Goal: Communication & Community: Answer question/provide support

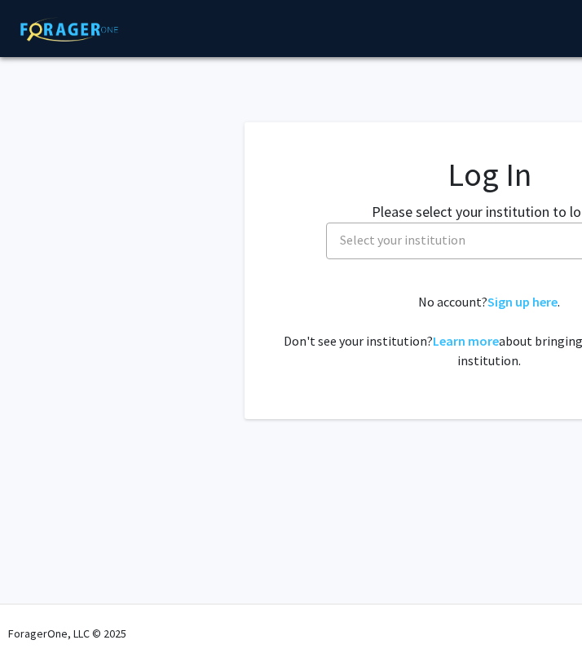
select select
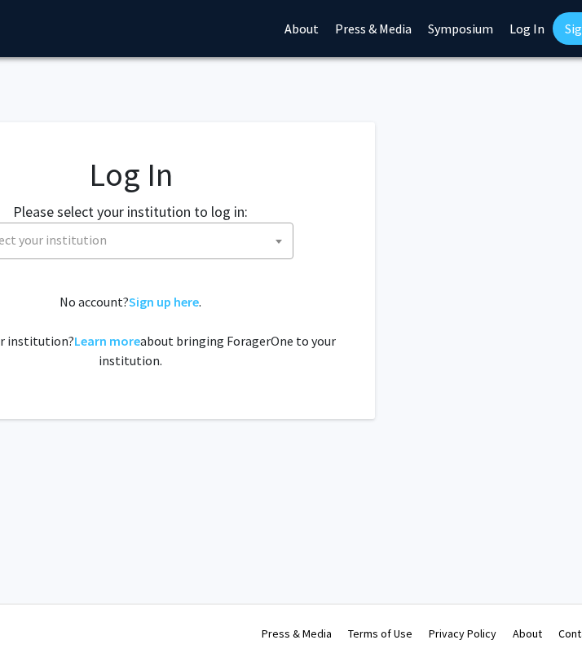
scroll to position [0, 396]
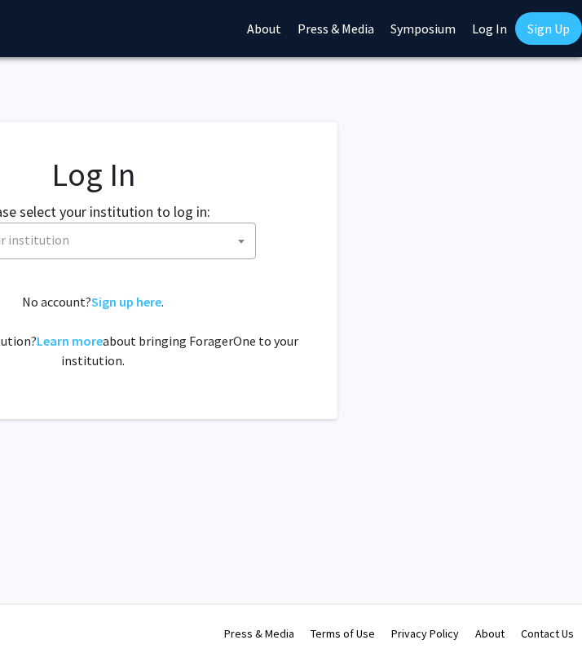
click at [503, 37] on link "Log In" at bounding box center [489, 28] width 51 height 57
click at [495, 29] on link "Log In" at bounding box center [489, 28] width 51 height 57
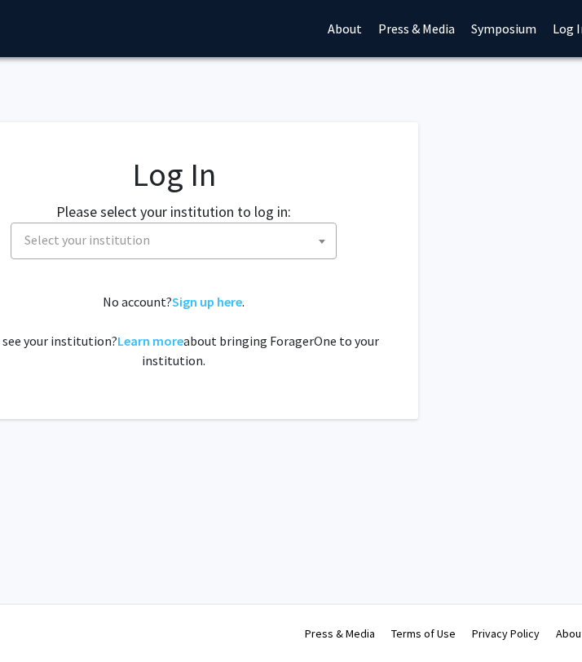
scroll to position [0, 343]
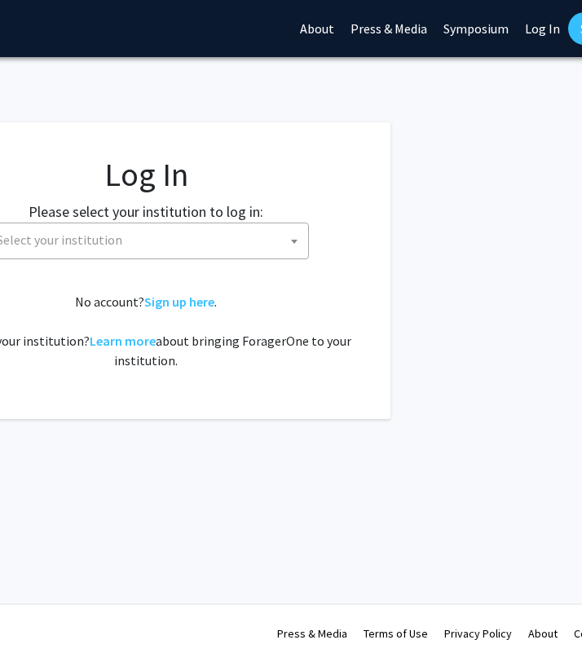
click at [526, 30] on link "Log In" at bounding box center [542, 28] width 51 height 57
click at [538, 33] on link "Log In" at bounding box center [542, 28] width 51 height 57
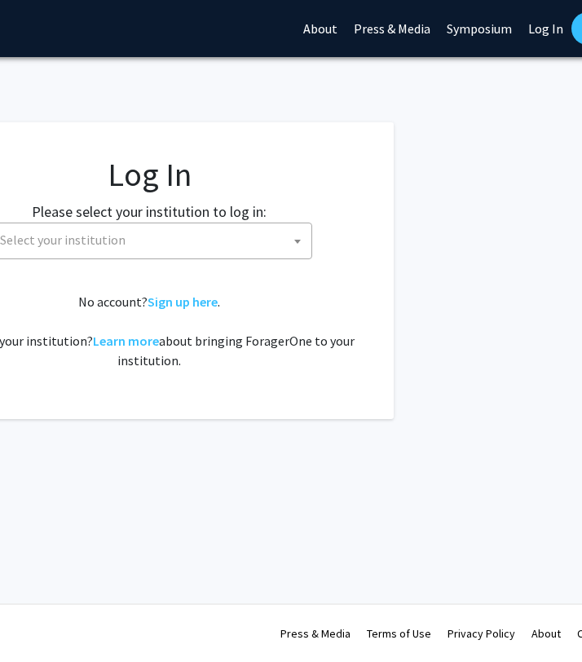
scroll to position [0, 328]
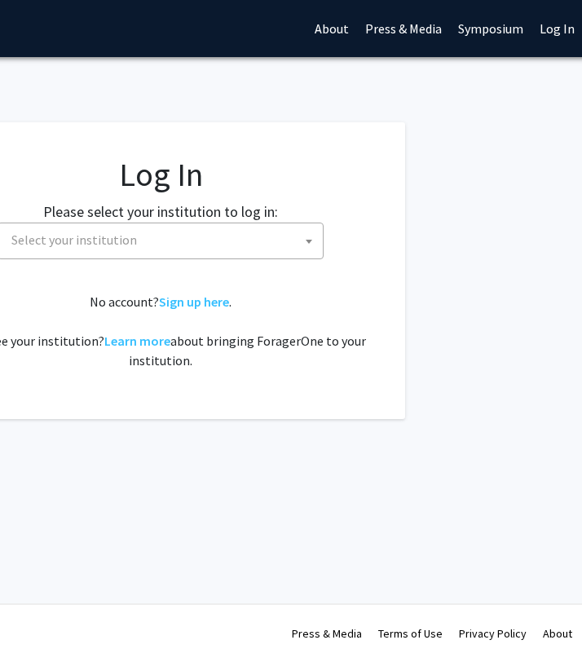
click at [343, 31] on link "About" at bounding box center [331, 28] width 51 height 57
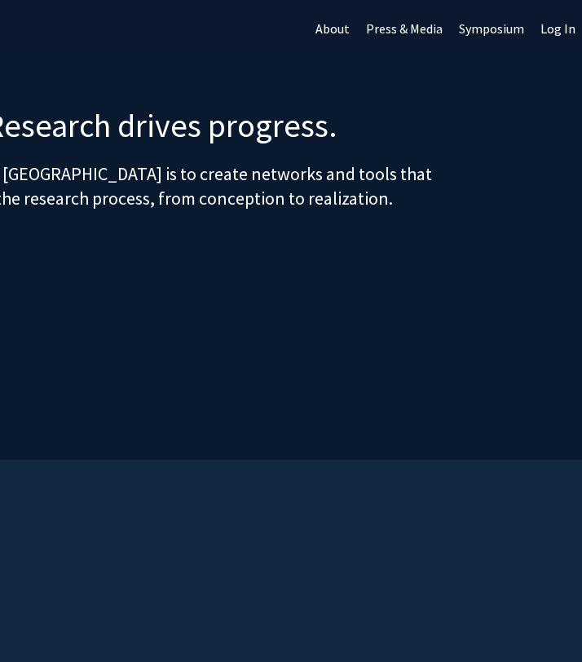
scroll to position [0, 343]
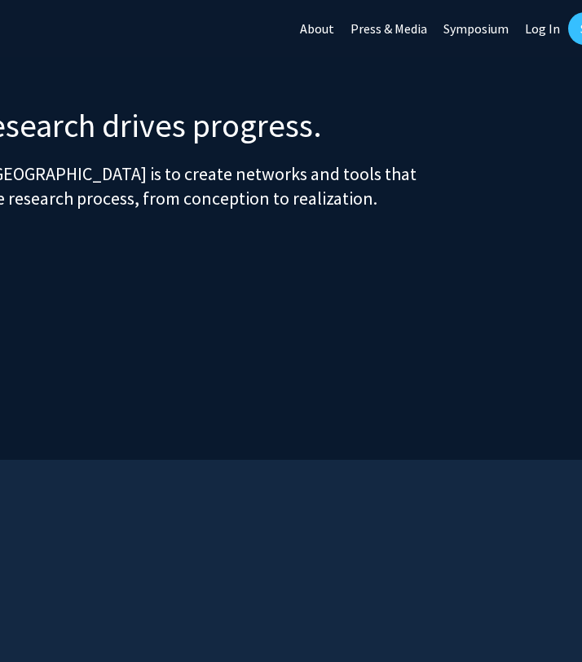
click at [543, 34] on link "Log In" at bounding box center [542, 28] width 51 height 57
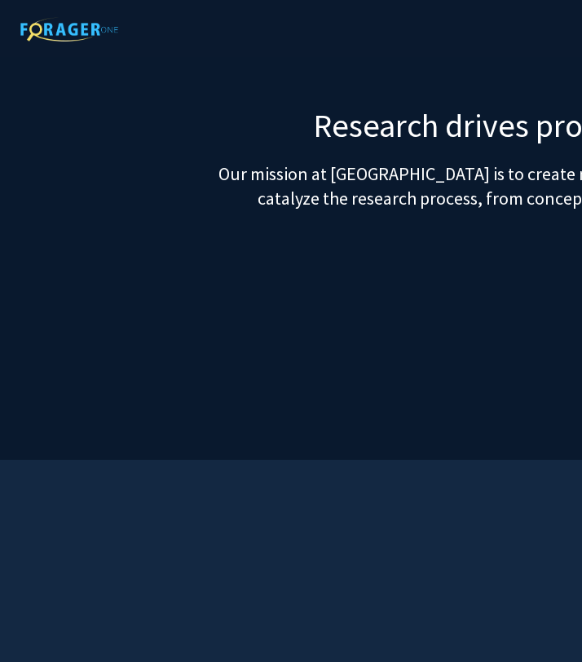
select select
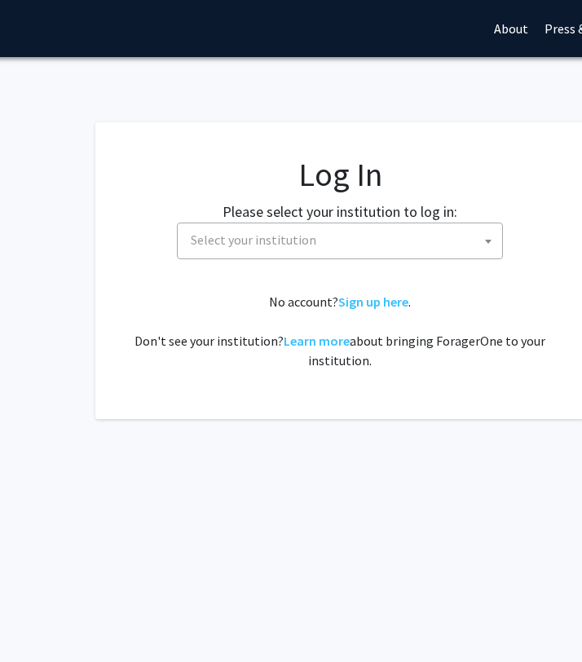
scroll to position [0, 160]
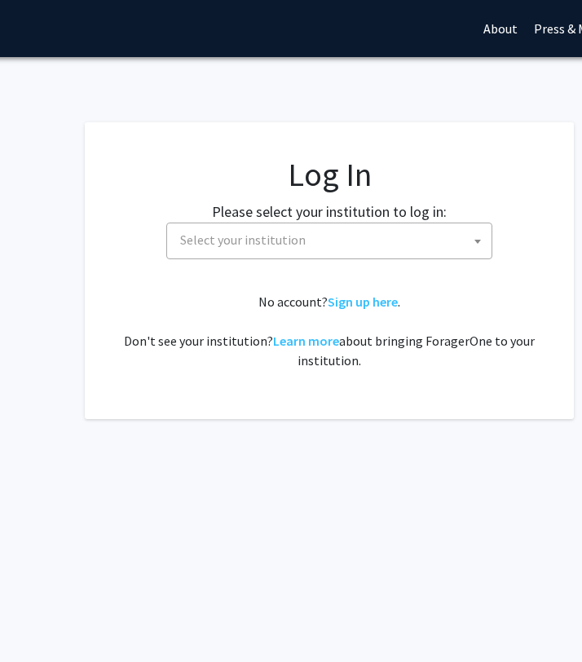
click at [404, 277] on fg-card-body "Log In Please select your institution to log in: Baylor University Brandeis Uni…" at bounding box center [329, 270] width 424 height 231
click at [310, 267] on fg-card-body "Log In Please select your institution to log in: Baylor University Brandeis Uni…" at bounding box center [329, 270] width 424 height 231
click at [286, 247] on span "Select your institution" at bounding box center [242, 239] width 125 height 16
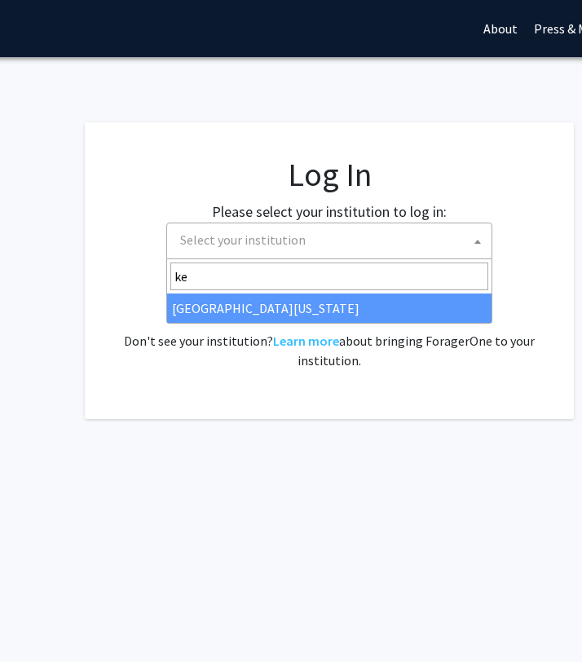
type input "ke"
select select "13"
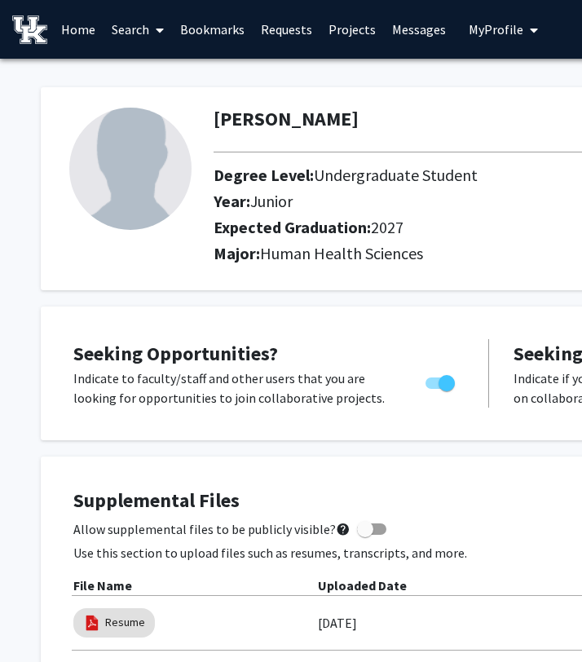
click at [299, 27] on link "Requests" at bounding box center [287, 29] width 68 height 57
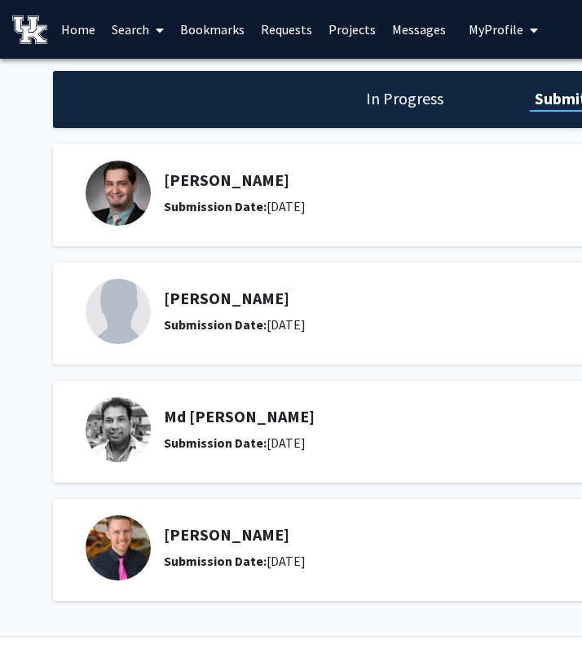
click at [337, 30] on link "Projects" at bounding box center [352, 29] width 64 height 57
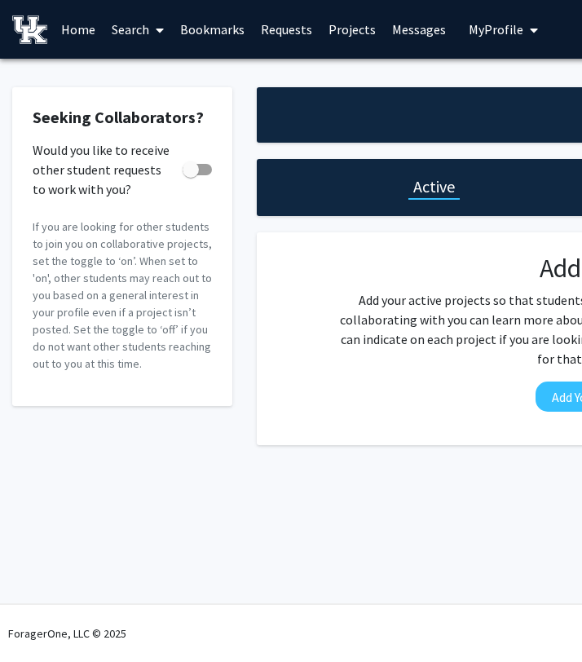
click at [402, 37] on link "Messages" at bounding box center [419, 29] width 70 height 57
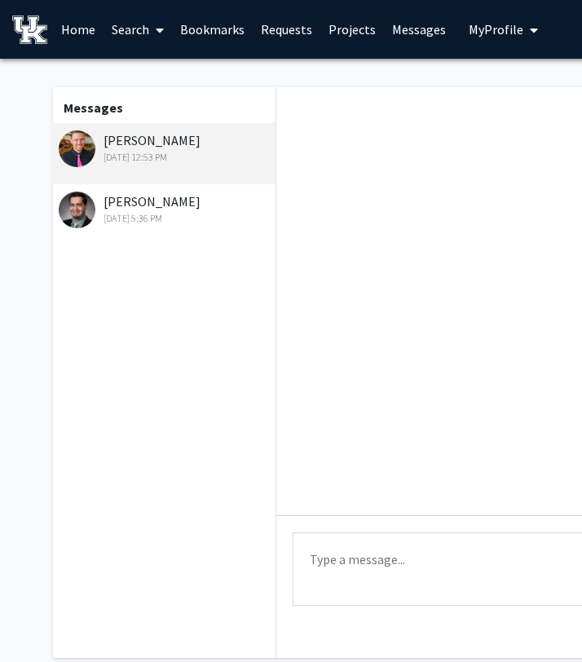
scroll to position [289, 0]
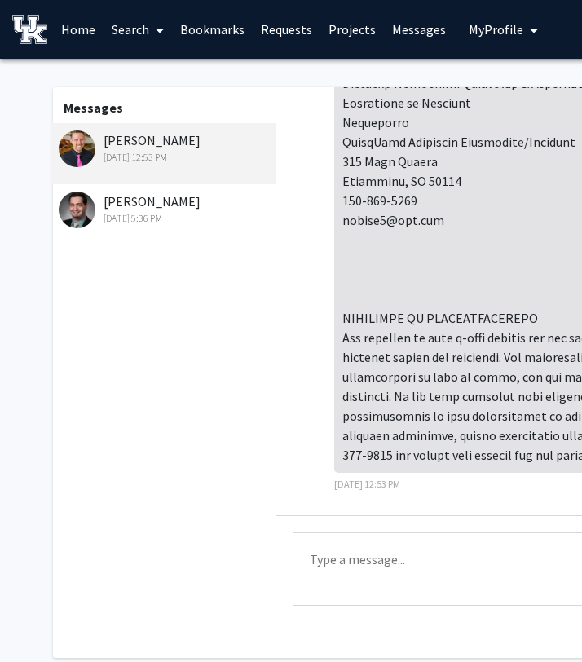
click at [181, 222] on div "[DATE] 5:36 PM" at bounding box center [165, 218] width 213 height 15
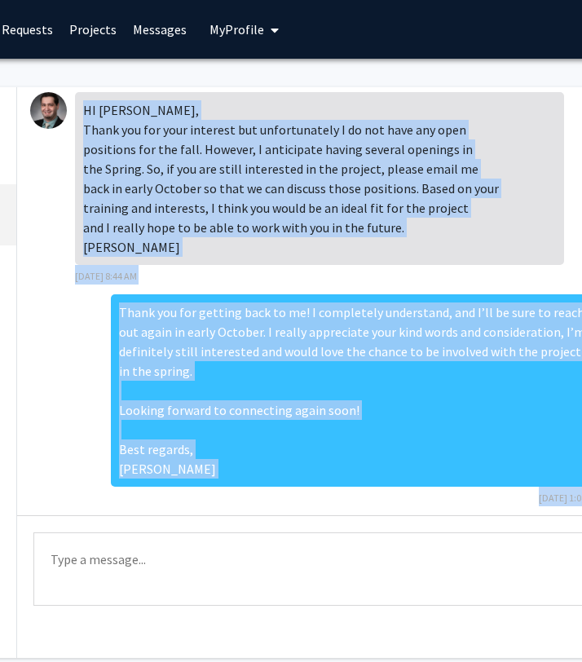
scroll to position [146, 0]
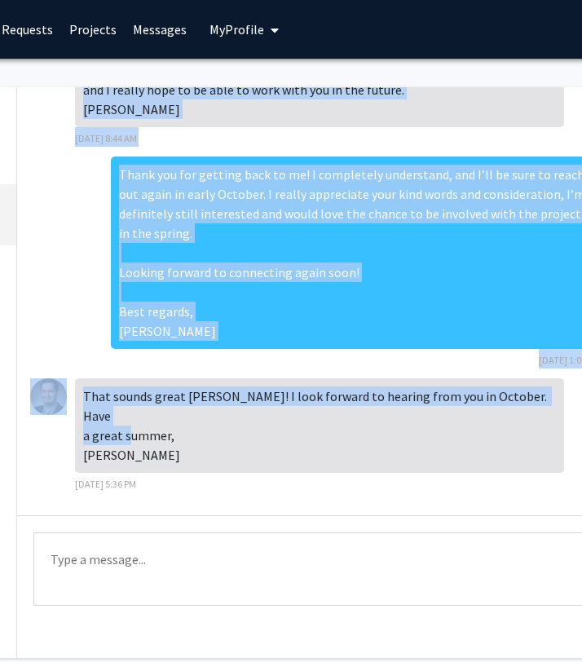
drag, startPoint x: 78, startPoint y: 108, endPoint x: 141, endPoint y: 463, distance: 360.7
click at [141, 463] on div "HI [PERSON_NAME], Thank you for your interest but unfortunately I do not have a…" at bounding box center [341, 301] width 649 height 428
copy div "HI [PERSON_NAME], Thank you for your interest but unfortunately I do not have a…"
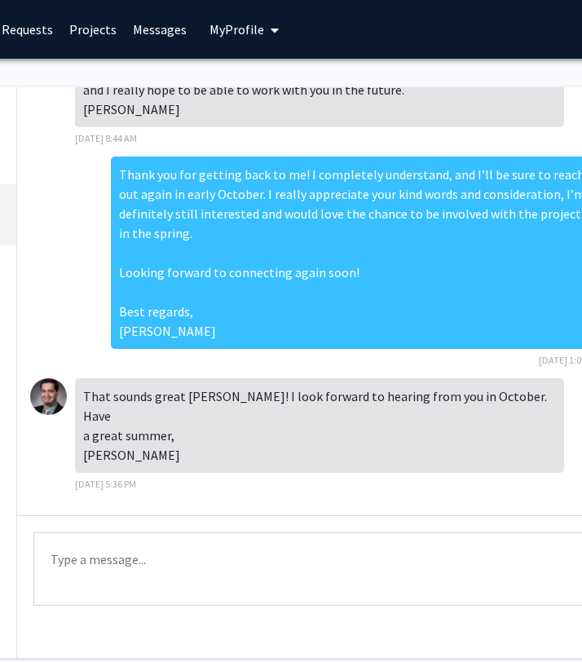
click at [33, 272] on div "Thank you for getting back to me! I completely understand, and I’ll be sure to …" at bounding box center [341, 267] width 622 height 222
click at [88, 560] on textarea "Type a message" at bounding box center [341, 568] width 616 height 73
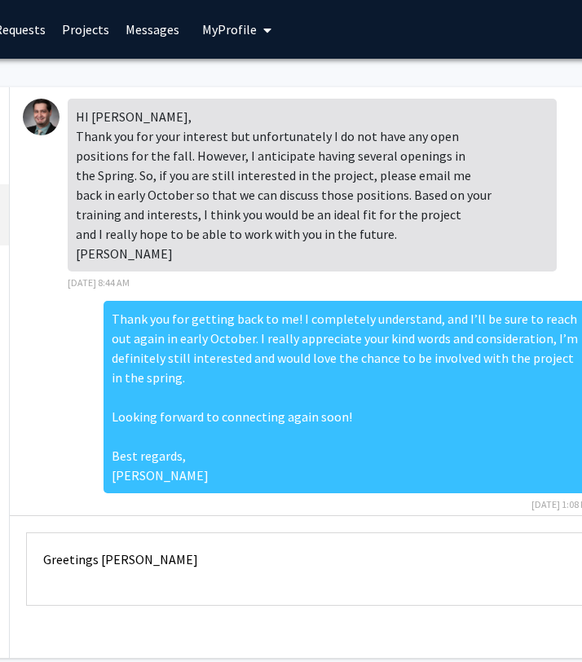
scroll to position [1, 0]
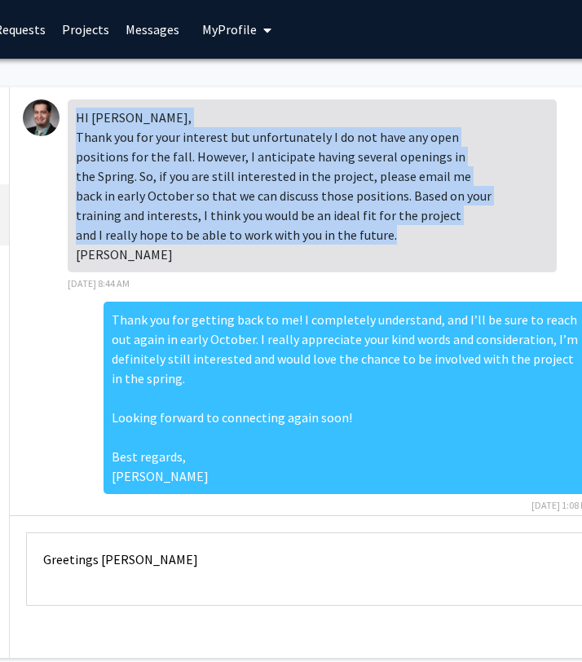
copy div "HI [PERSON_NAME], Thank you for your interest but unfortunately I do not have a…"
drag, startPoint x: 75, startPoint y: 112, endPoint x: 149, endPoint y: 277, distance: 181.3
click at [150, 272] on div "HI [PERSON_NAME], Thank you for your interest but unfortunately I do not have a…" at bounding box center [312, 185] width 489 height 173
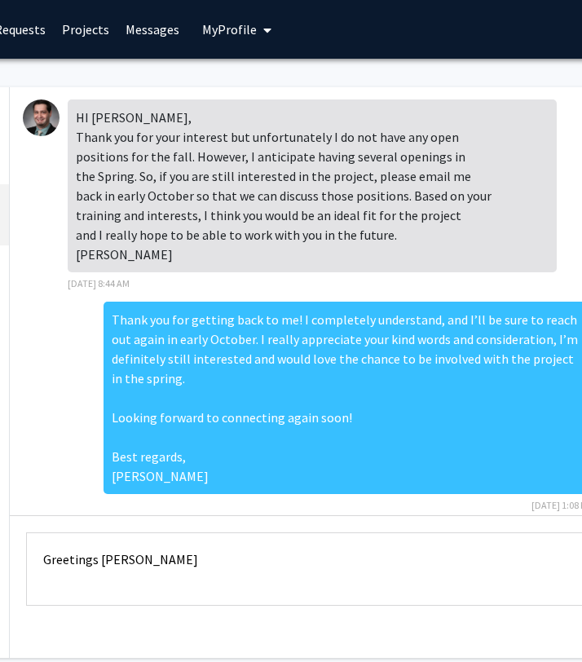
click at [222, 561] on textarea "Greetings [PERSON_NAME]" at bounding box center [334, 568] width 616 height 73
type textarea "Greetings [PERSON_NAME],"
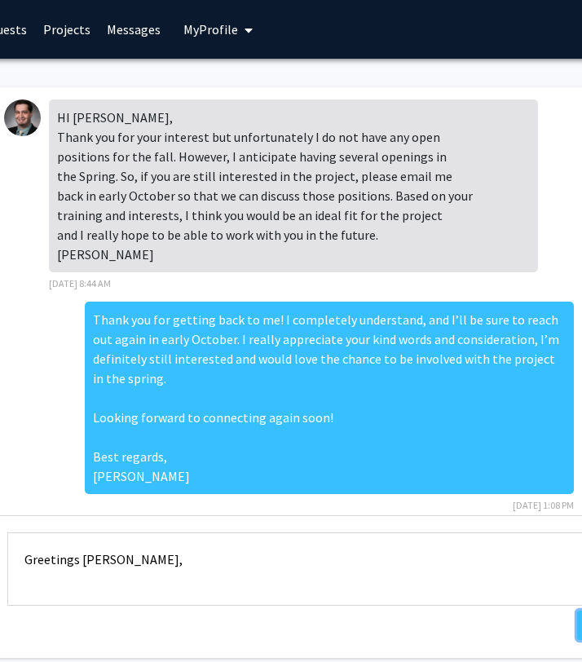
scroll to position [0, 269]
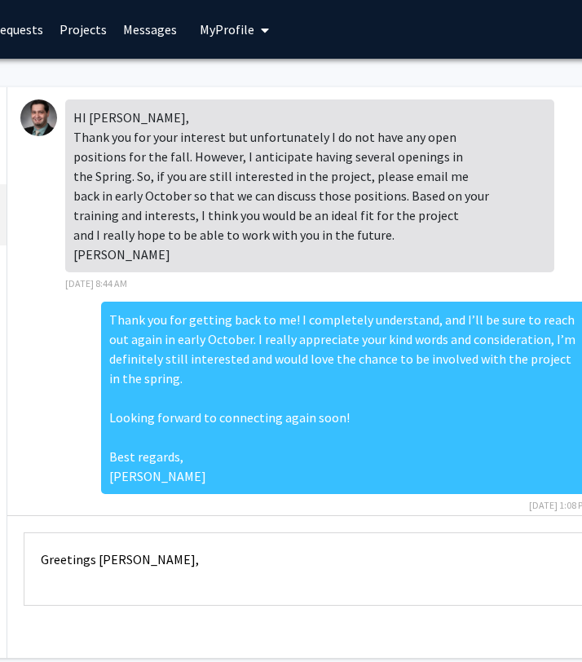
click at [116, 588] on textarea "Greetings [PERSON_NAME]," at bounding box center [332, 568] width 616 height 73
paste textarea "Happy October—following up on your note from May. I’m still very interested in …"
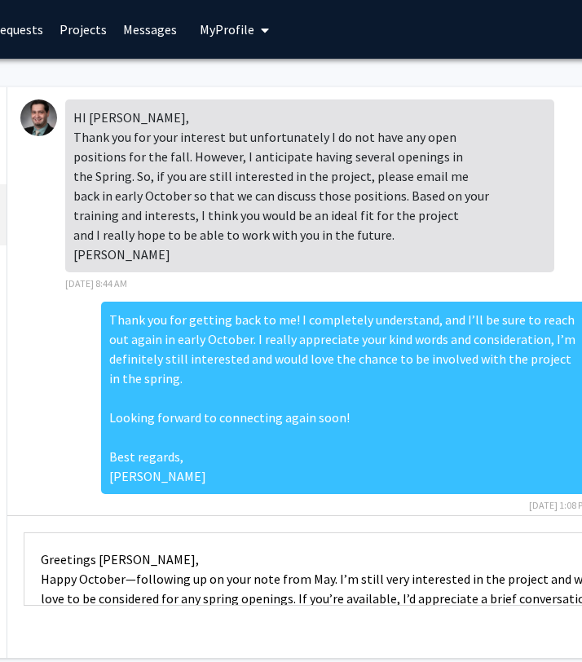
scroll to position [21, 0]
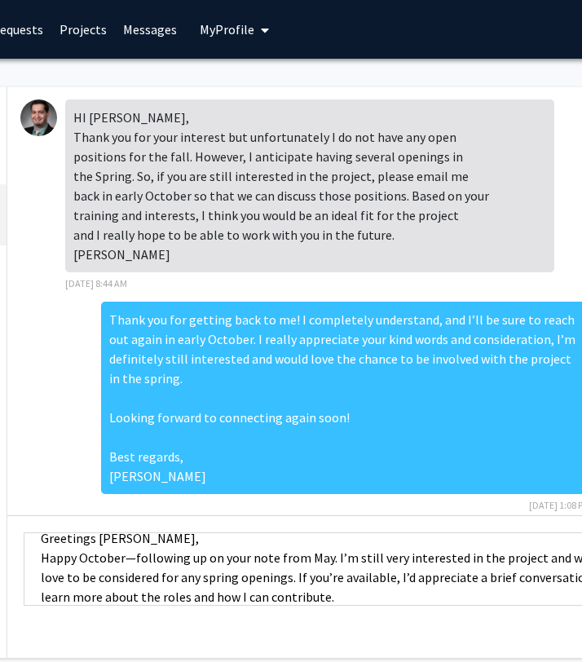
click at [130, 556] on textarea "Greetings [PERSON_NAME], Happy October—following up on your note from May. I’m …" at bounding box center [332, 568] width 616 height 73
click at [317, 556] on textarea "Greetings [PERSON_NAME], Happy October, following up on your note from May. I’m…" at bounding box center [332, 568] width 616 height 73
click at [316, 556] on textarea "Greetings [PERSON_NAME], Happy October, following up on your note from May. I’m…" at bounding box center [332, 568] width 616 height 73
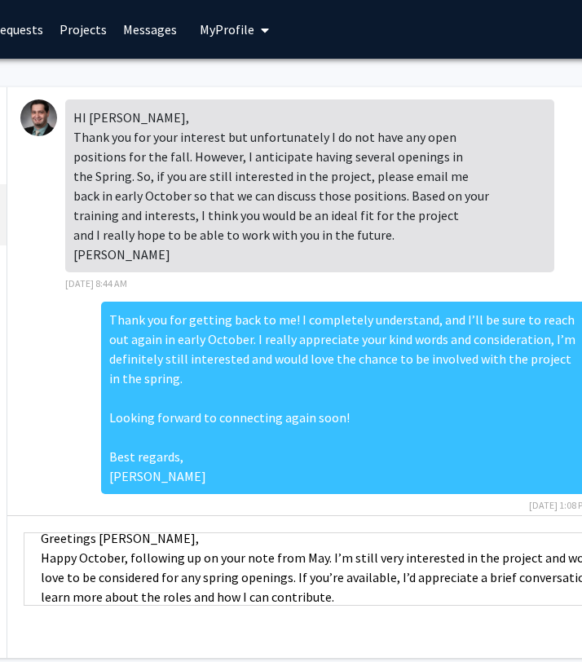
click at [311, 556] on textarea "Greetings [PERSON_NAME], Happy October, following up on your note from May. I’m…" at bounding box center [332, 568] width 616 height 73
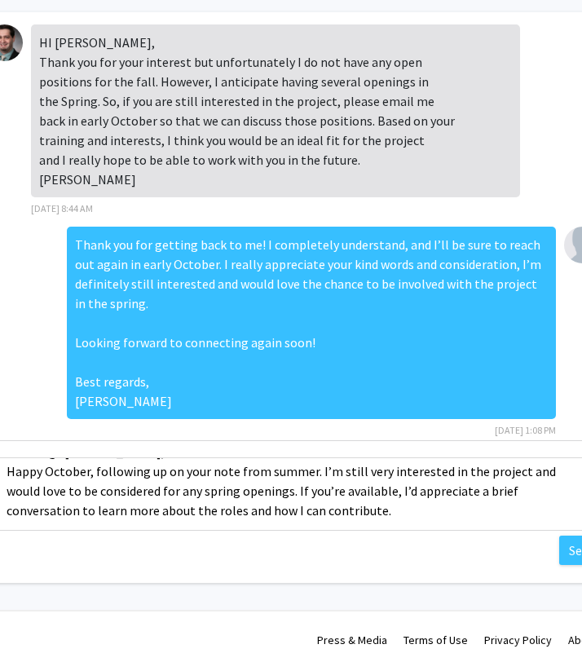
scroll to position [81, 298]
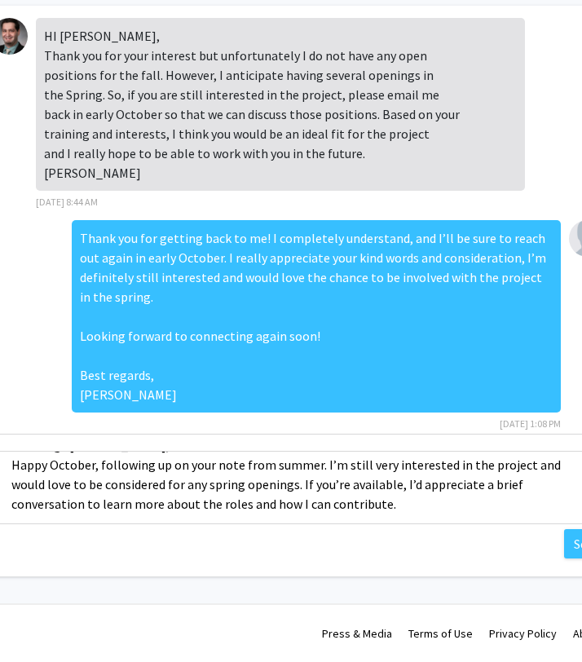
click at [333, 505] on textarea "Greetings [PERSON_NAME], Happy October, following up on your note from summer. …" at bounding box center [302, 487] width 616 height 73
paste textarea "Thanks again for your consideration. I’d be excited to work with you this sprin…"
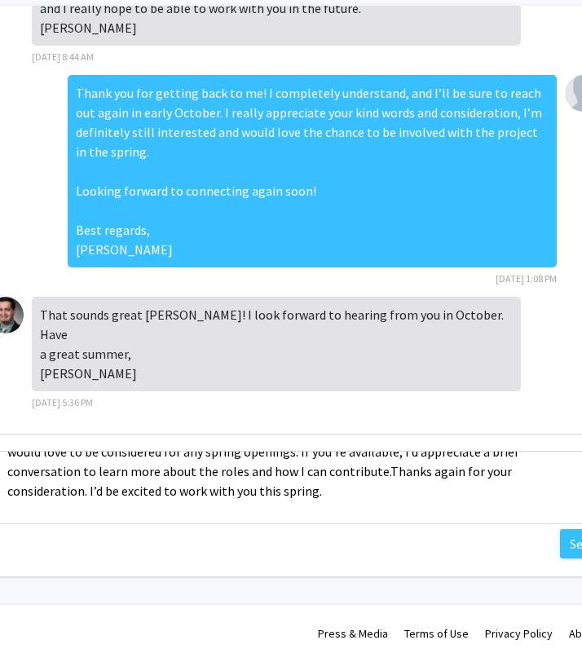
scroll to position [74, 0]
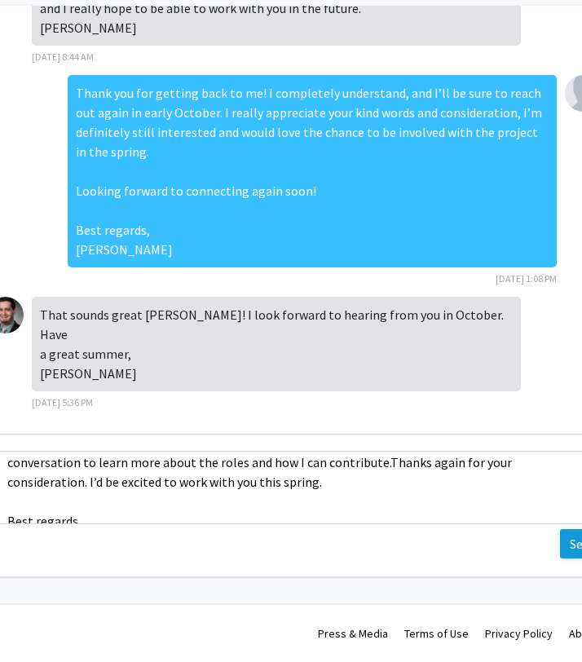
type textarea "Greetings [PERSON_NAME], Happy October, following up on your note from summer. …"
click at [569, 545] on button "Send" at bounding box center [583, 543] width 46 height 29
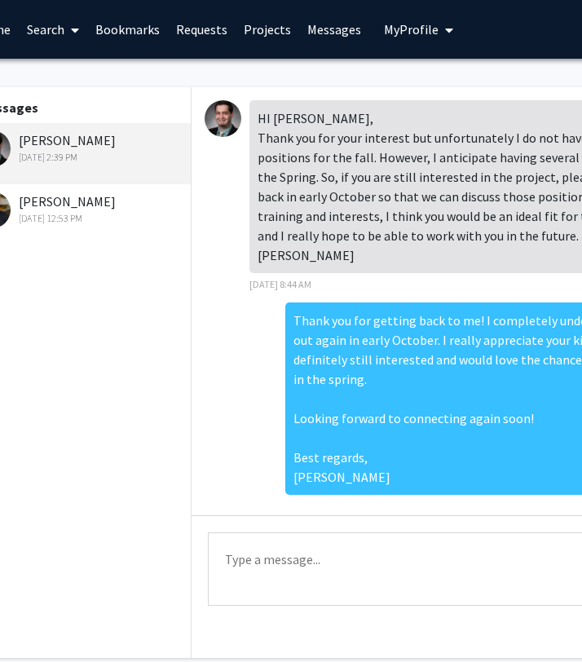
scroll to position [0, 0]
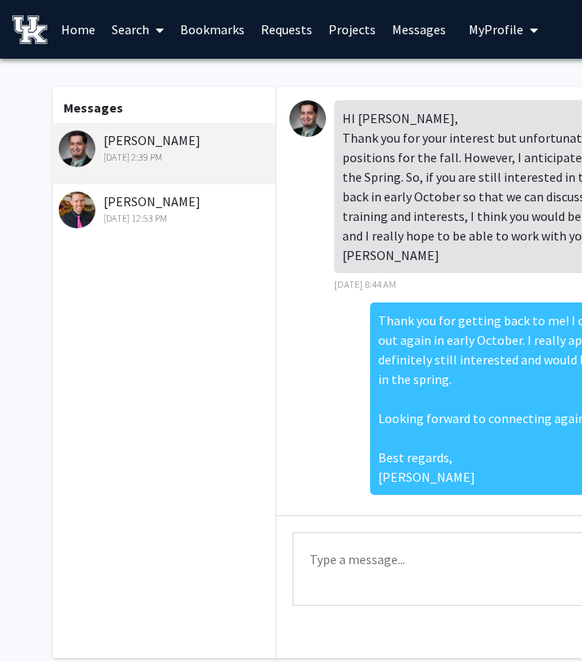
click at [56, 33] on link "Home" at bounding box center [78, 29] width 51 height 57
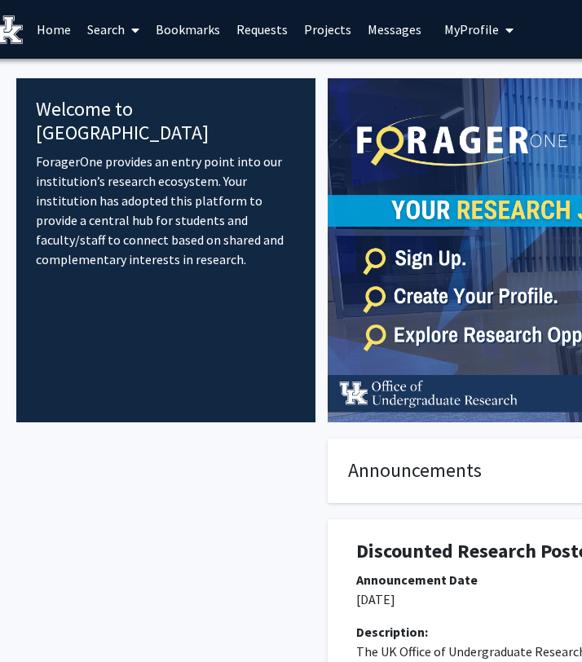
scroll to position [0, 4]
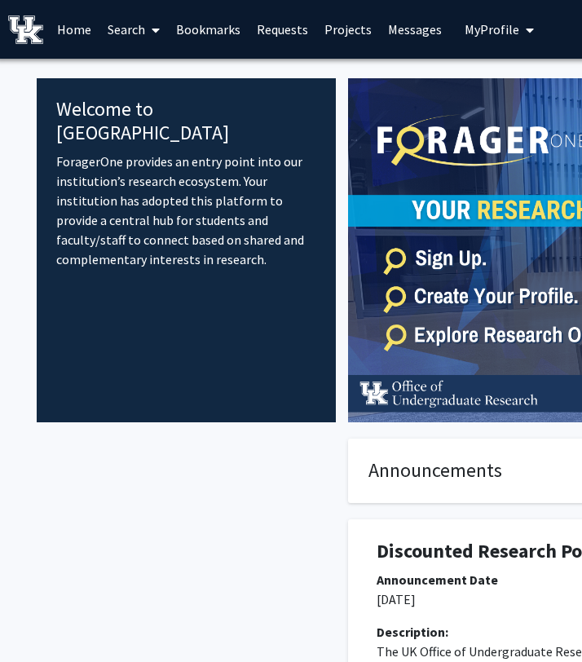
click at [122, 37] on link "Search" at bounding box center [133, 29] width 68 height 57
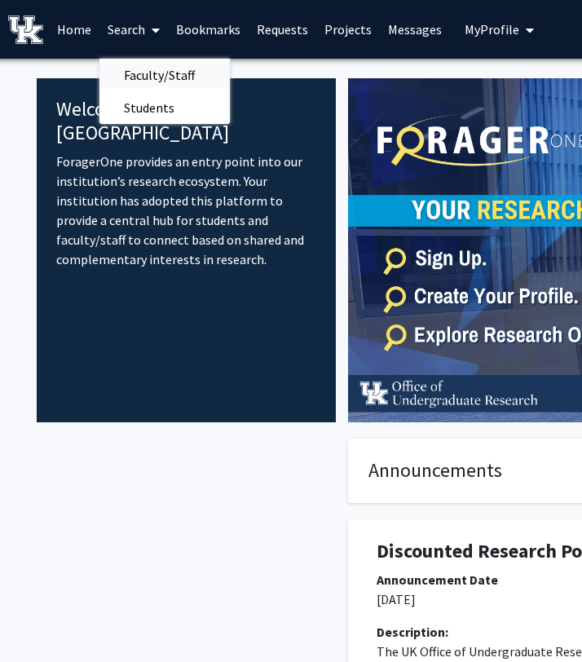
click at [136, 68] on span "Faculty/Staff" at bounding box center [159, 75] width 120 height 33
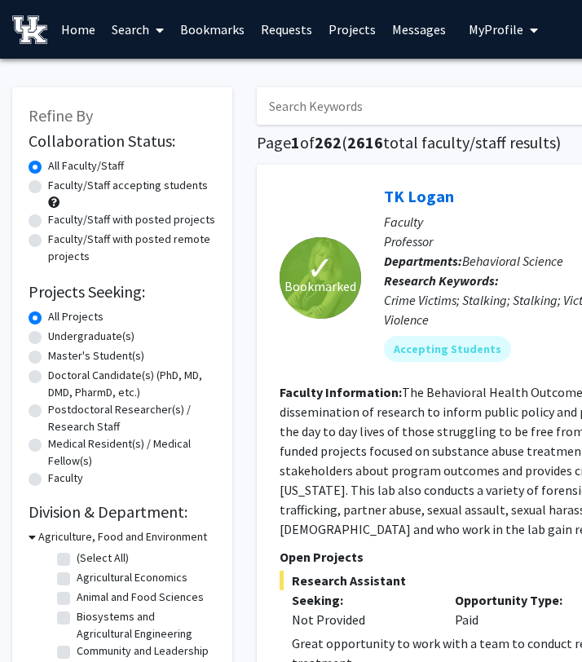
click at [299, 108] on input "Search Keywords" at bounding box center [577, 105] width 640 height 37
type input "[PERSON_NAME]"
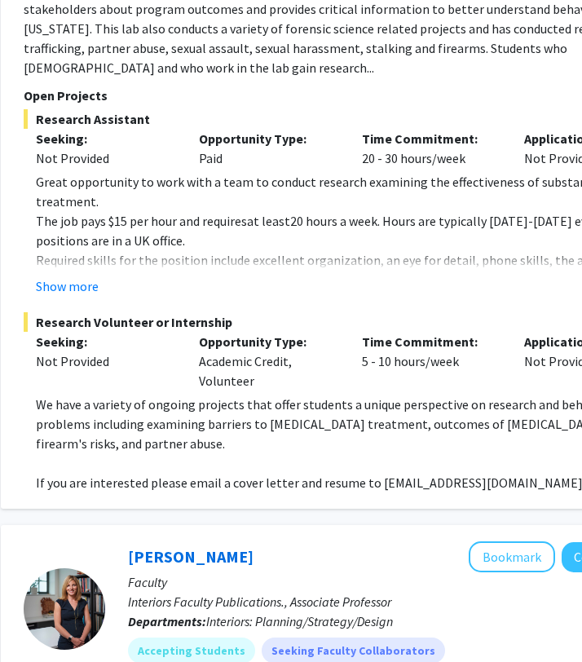
scroll to position [461, 242]
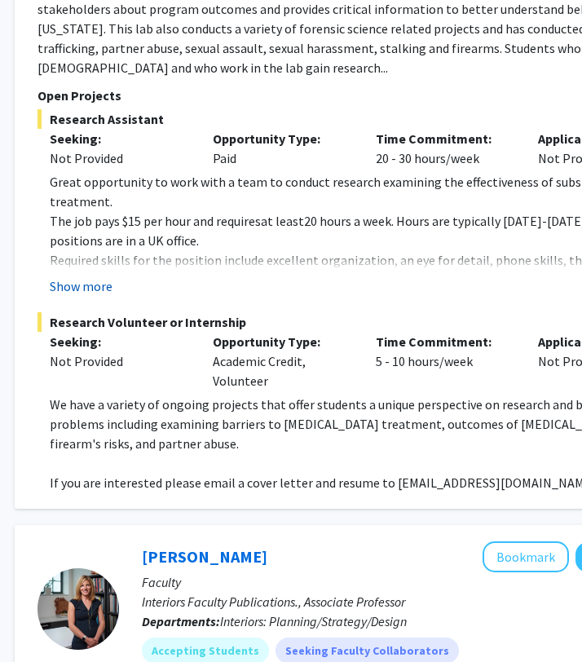
click at [89, 276] on button "Show more" at bounding box center [81, 286] width 63 height 20
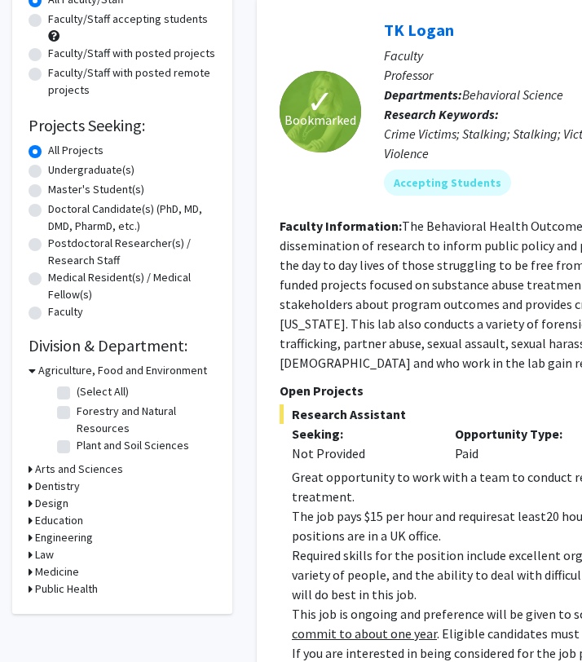
scroll to position [187, 0]
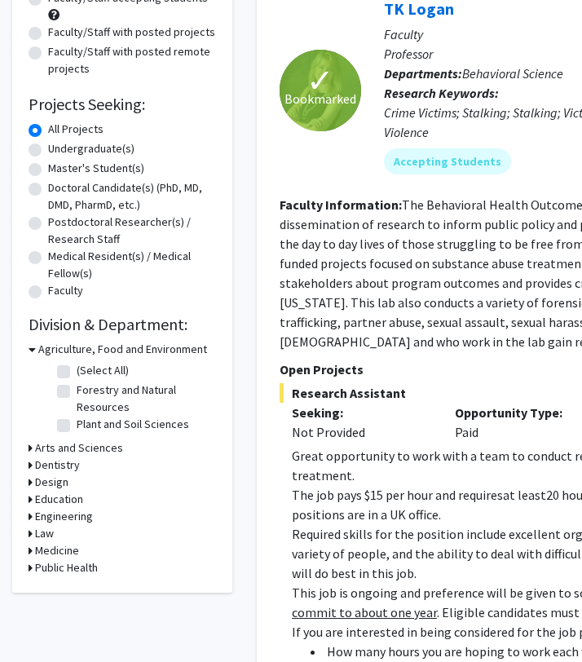
click at [104, 345] on h3 "Agriculture, Food and Environment" at bounding box center [122, 349] width 169 height 17
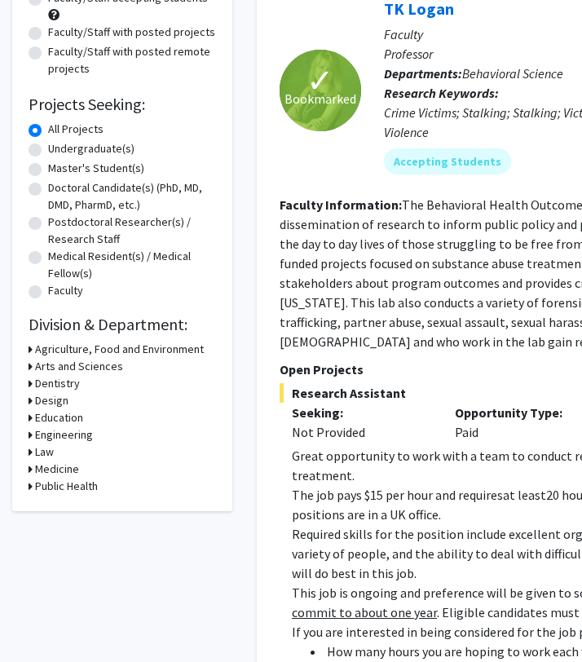
click at [71, 385] on h3 "Dentistry" at bounding box center [57, 383] width 45 height 17
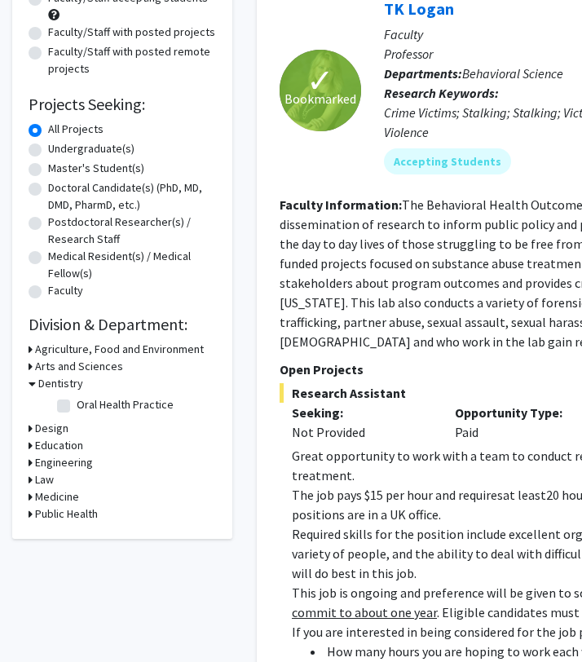
click at [77, 402] on label "Oral Health Practice" at bounding box center [125, 404] width 97 height 17
click at [77, 402] on input "Oral Health Practice" at bounding box center [82, 401] width 11 height 11
checkbox input "true"
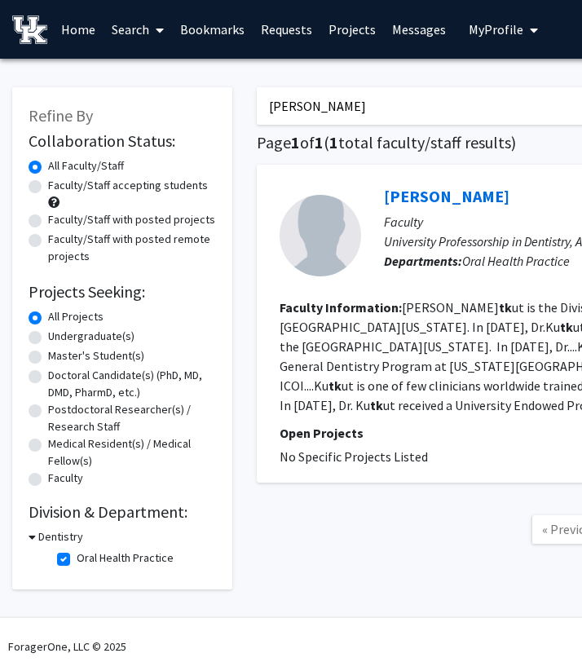
click at [134, 32] on link "Search" at bounding box center [137, 29] width 68 height 57
click at [139, 64] on span "Faculty/Staff" at bounding box center [163, 75] width 120 height 33
checkbox input "false"
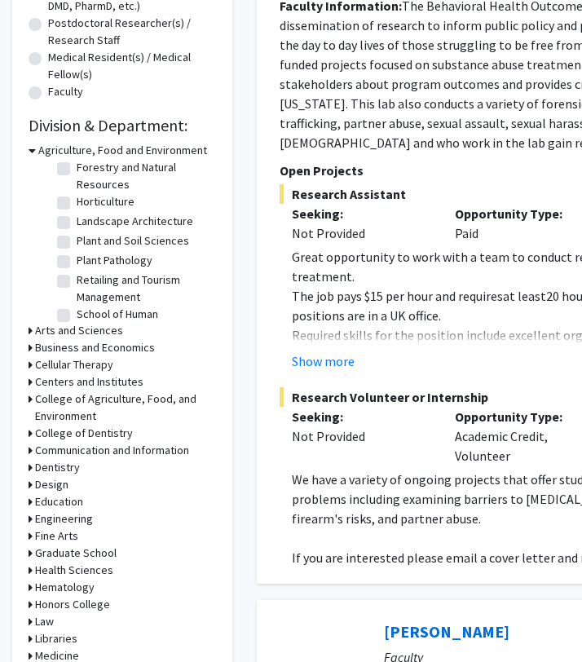
scroll to position [438, 0]
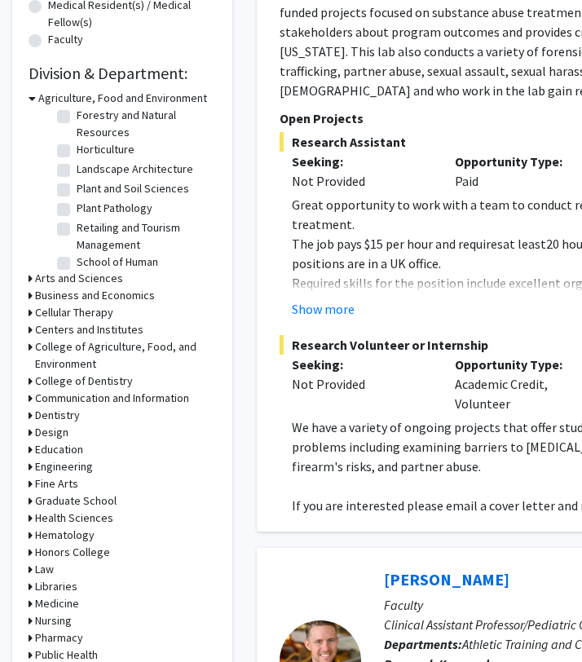
click at [67, 415] on h3 "Dentistry" at bounding box center [57, 415] width 45 height 17
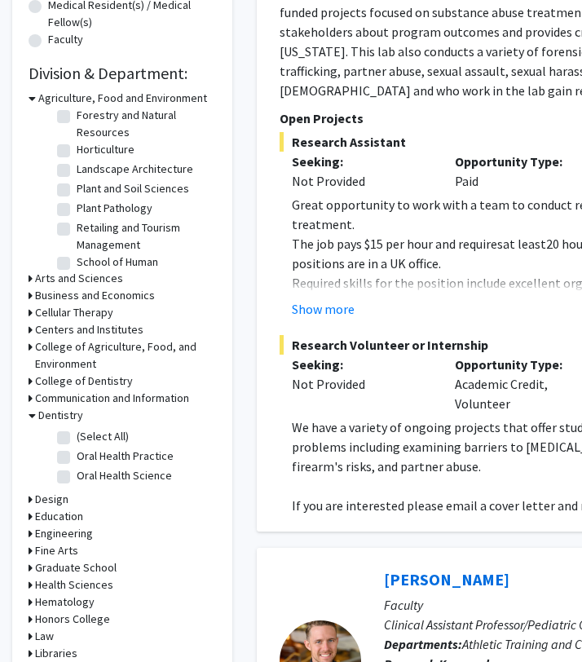
click at [77, 431] on label "(Select All)" at bounding box center [103, 436] width 52 height 17
click at [77, 431] on input "(Select All)" at bounding box center [82, 433] width 11 height 11
checkbox input "true"
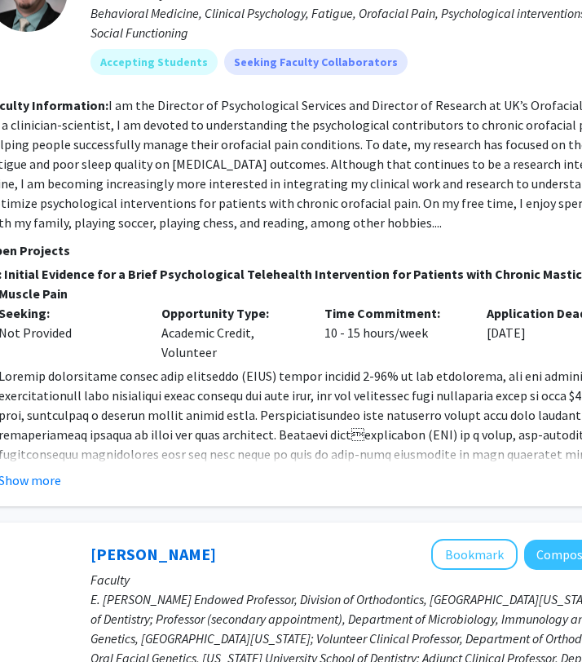
scroll to position [287, 205]
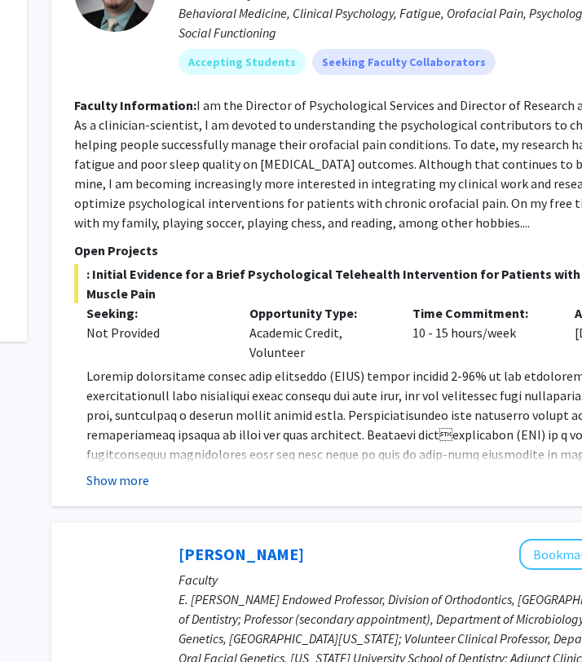
click at [135, 480] on button "Show more" at bounding box center [117, 480] width 63 height 20
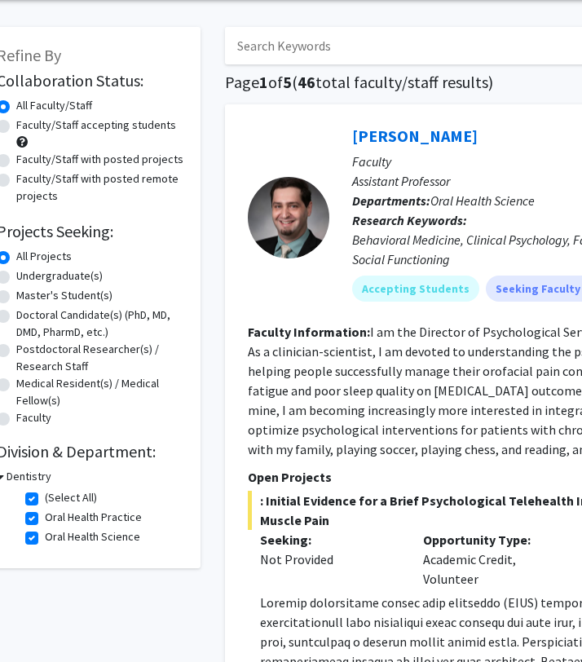
scroll to position [60, 0]
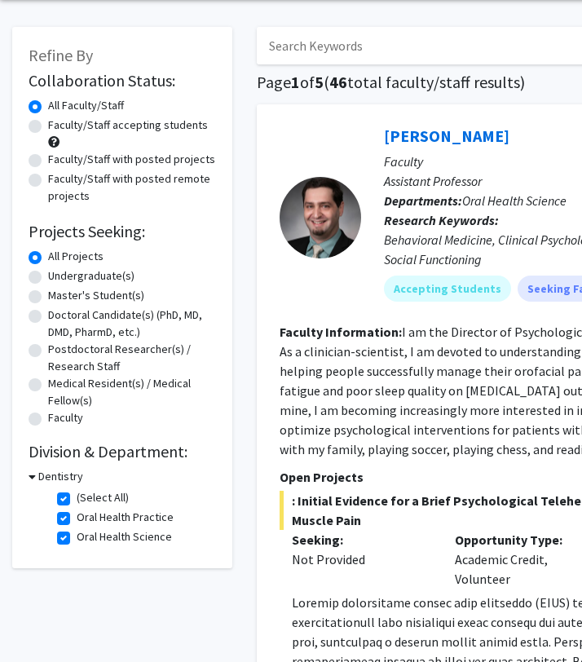
click at [96, 279] on label "Undergraduate(s)" at bounding box center [91, 275] width 86 height 17
click at [59, 278] on input "Undergraduate(s)" at bounding box center [53, 272] width 11 height 11
radio input "true"
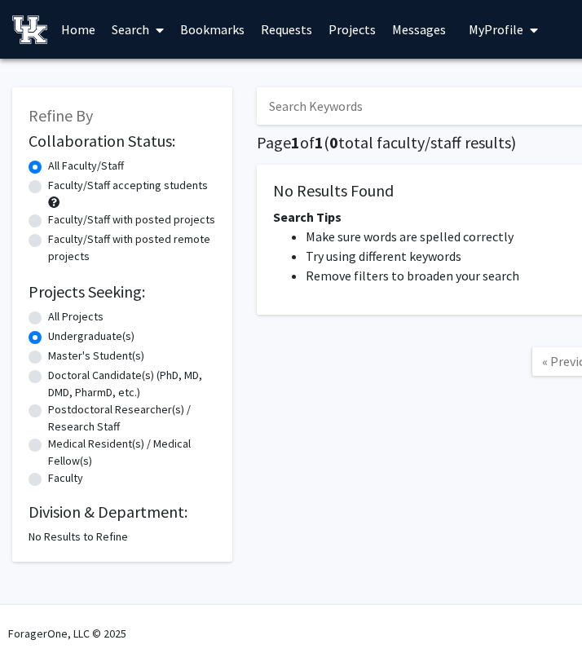
click at [130, 37] on link "Search" at bounding box center [137, 29] width 68 height 57
click at [144, 77] on span "Faculty/Staff" at bounding box center [163, 75] width 120 height 33
radio input "true"
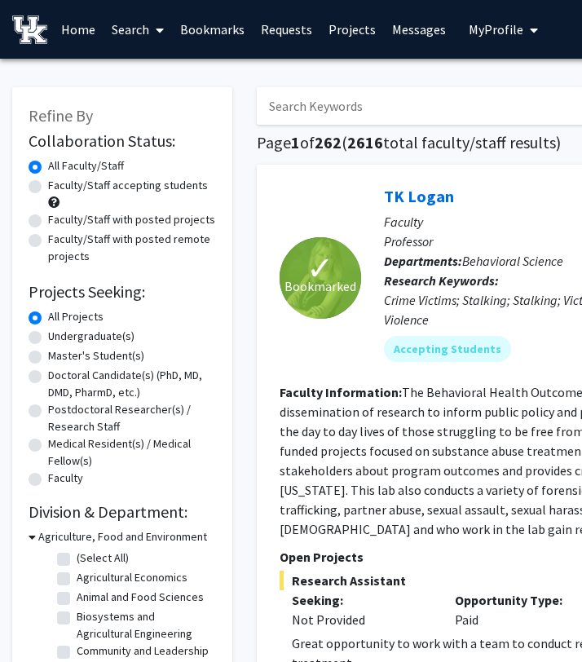
click at [92, 333] on label "Undergraduate(s)" at bounding box center [91, 336] width 86 height 17
click at [59, 333] on input "Undergraduate(s)" at bounding box center [53, 333] width 11 height 11
radio input "true"
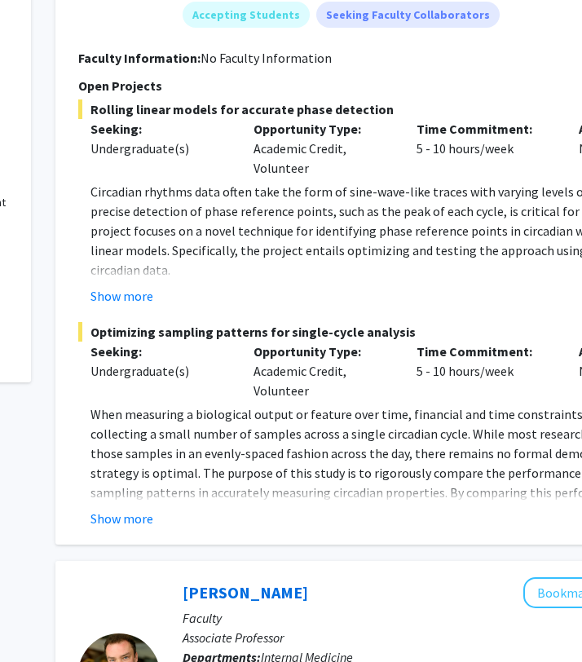
scroll to position [0, 201]
